Goal: Find specific page/section: Find specific page/section

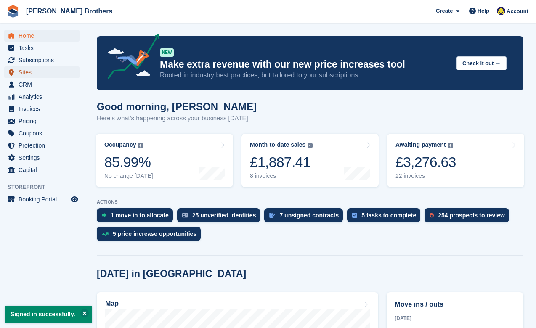
click at [28, 71] on span "Sites" at bounding box center [44, 73] width 51 height 12
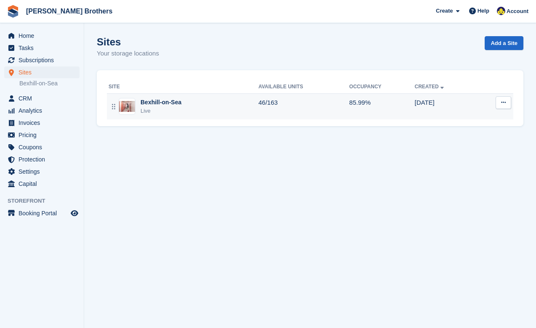
click at [189, 110] on div "Bexhill-on-Sea Live" at bounding box center [184, 106] width 150 height 17
